Goal: Find specific page/section: Find specific page/section

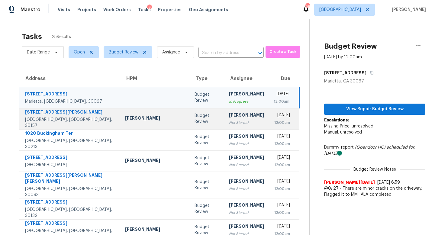
click at [229, 120] on div "Not Started" at bounding box center [246, 123] width 35 height 6
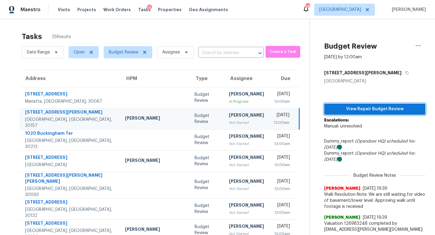
click at [365, 110] on span "View Repair Budget Review" at bounding box center [375, 110] width 92 height 8
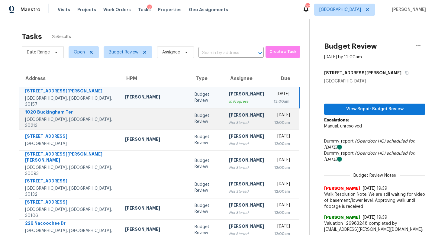
click at [229, 117] on div "[PERSON_NAME]" at bounding box center [246, 116] width 35 height 8
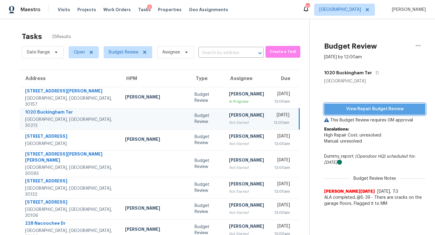
click at [352, 110] on span "View Repair Budget Review" at bounding box center [375, 110] width 92 height 8
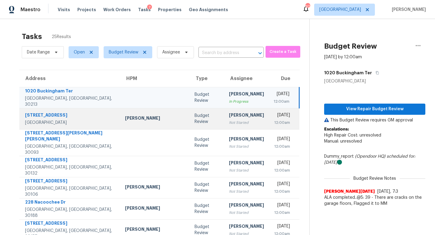
click at [229, 125] on div "Not Started" at bounding box center [246, 123] width 35 height 6
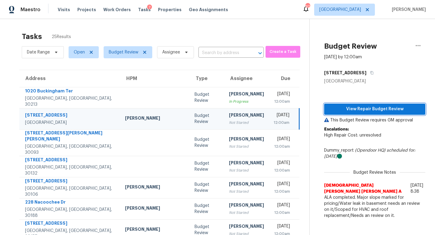
click at [354, 111] on span "View Repair Budget Review" at bounding box center [375, 110] width 92 height 8
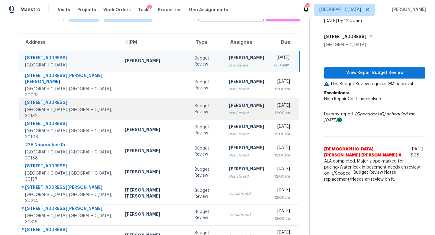
scroll to position [33, 0]
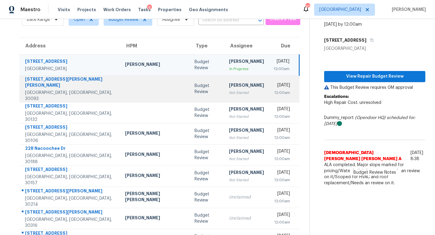
click at [229, 90] on div "Not Started" at bounding box center [246, 93] width 35 height 6
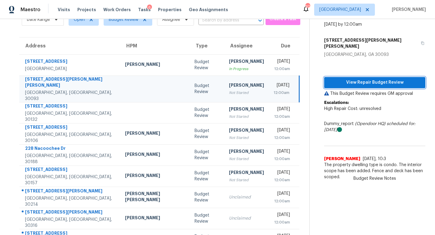
click at [331, 79] on span "View Repair Budget Review" at bounding box center [375, 83] width 92 height 8
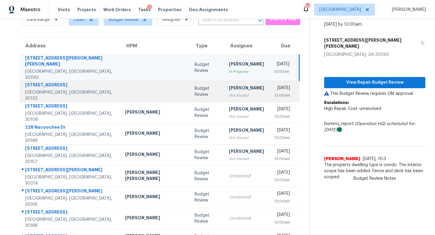
click at [229, 85] on div "[PERSON_NAME]" at bounding box center [246, 89] width 35 height 8
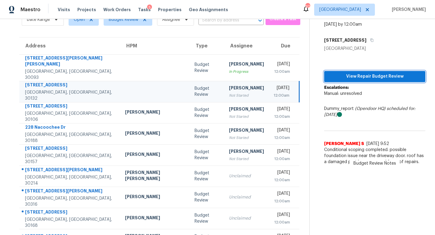
click at [331, 78] on span "View Repair Budget Review" at bounding box center [375, 77] width 92 height 8
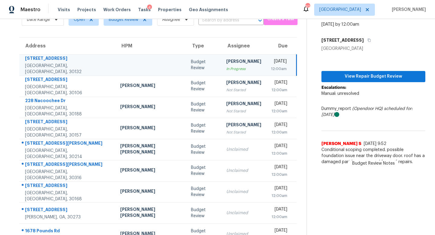
click at [232, 64] on td "[PERSON_NAME] In Progress" at bounding box center [244, 64] width 45 height 21
click at [380, 76] on span "View Repair Budget Review" at bounding box center [374, 77] width 94 height 8
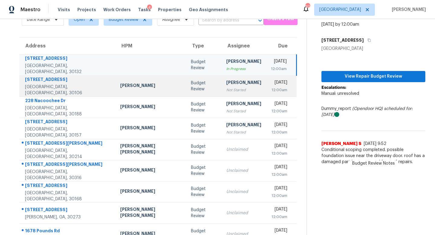
click at [226, 92] on div "Not Started" at bounding box center [243, 90] width 35 height 6
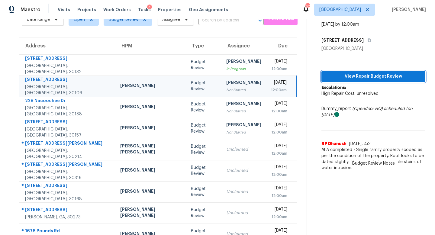
click at [345, 78] on span "View Repair Budget Review" at bounding box center [374, 77] width 94 height 8
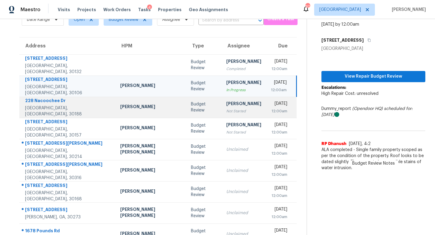
click at [226, 109] on div "Not Started" at bounding box center [243, 111] width 35 height 6
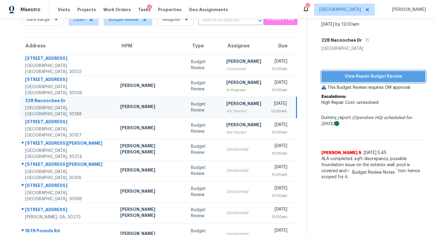
click at [348, 80] on span "View Repair Budget Review" at bounding box center [374, 77] width 94 height 8
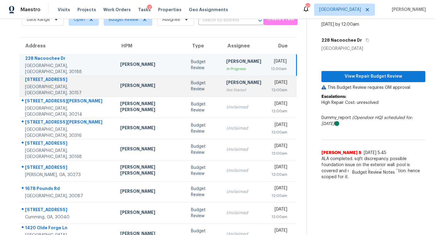
click at [190, 92] on td "Budget Review" at bounding box center [203, 86] width 35 height 21
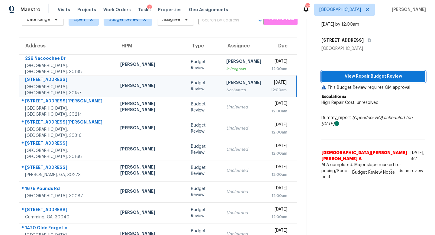
click at [333, 72] on button "View Repair Budget Review" at bounding box center [374, 76] width 104 height 11
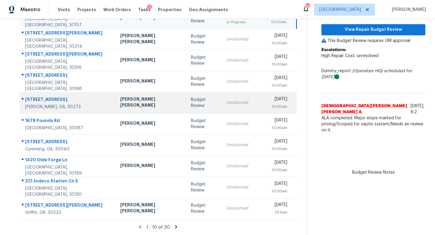
scroll to position [0, 0]
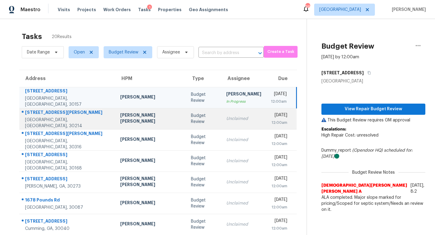
click at [226, 119] on div "Unclaimed" at bounding box center [243, 119] width 35 height 6
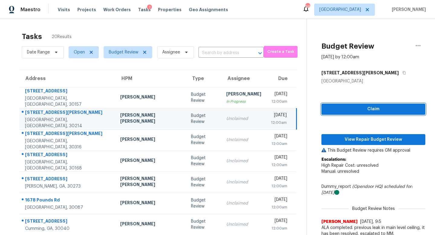
click at [368, 107] on span "Claim" at bounding box center [374, 110] width 94 height 8
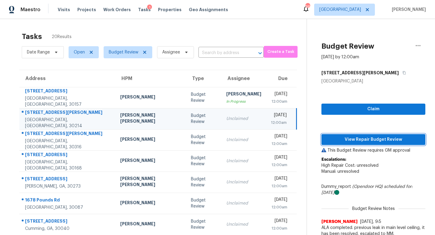
click at [360, 137] on span "View Repair Budget Review" at bounding box center [374, 140] width 94 height 8
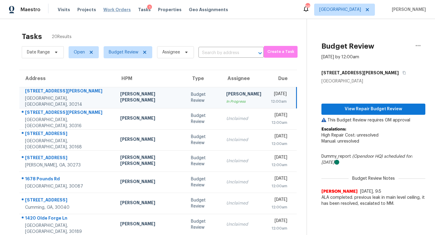
click at [117, 11] on span "Work Orders" at bounding box center [117, 10] width 28 height 6
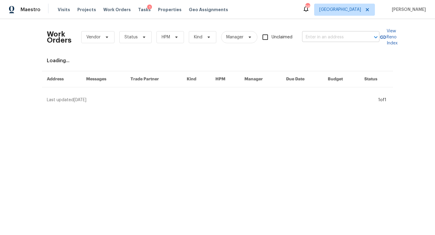
click at [316, 34] on input "text" at bounding box center [332, 37] width 60 height 9
paste input "[STREET_ADDRESS]"
type input "[STREET_ADDRESS]"
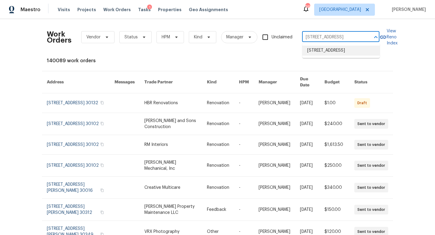
click at [320, 56] on li "[STREET_ADDRESS]" at bounding box center [341, 51] width 77 height 10
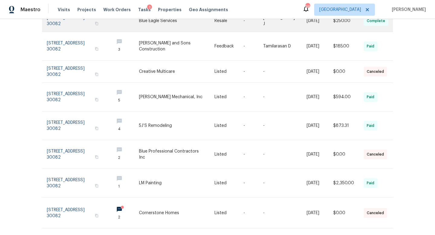
scroll to position [141, 0]
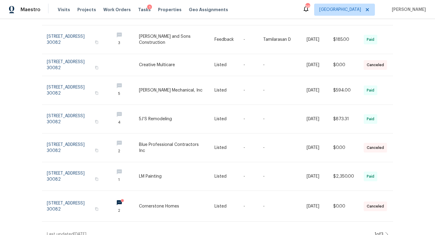
click at [387, 232] on icon at bounding box center [387, 234] width 3 height 5
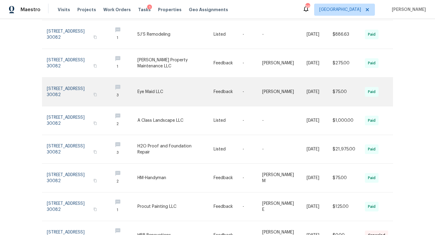
scroll to position [158, 0]
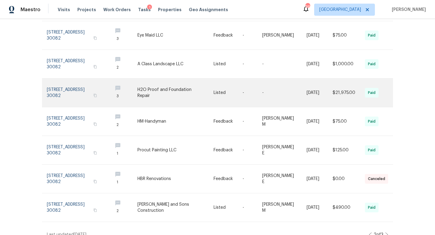
click at [79, 87] on link at bounding box center [77, 93] width 61 height 28
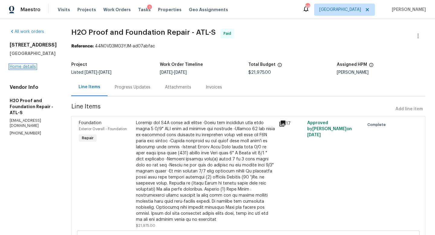
click at [21, 69] on link "Home details" at bounding box center [23, 67] width 26 height 4
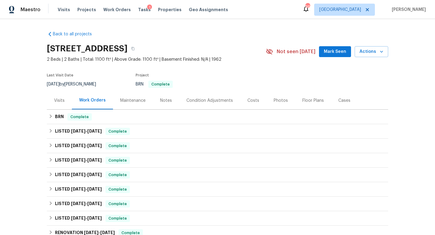
click at [60, 101] on div "Visits" at bounding box center [59, 101] width 11 height 6
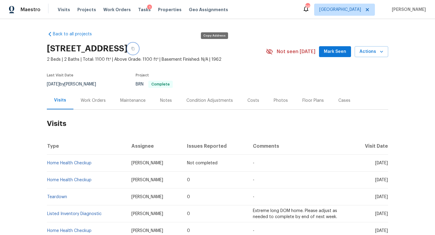
click at [135, 49] on icon "button" at bounding box center [133, 48] width 3 height 3
